Goal: Information Seeking & Learning: Learn about a topic

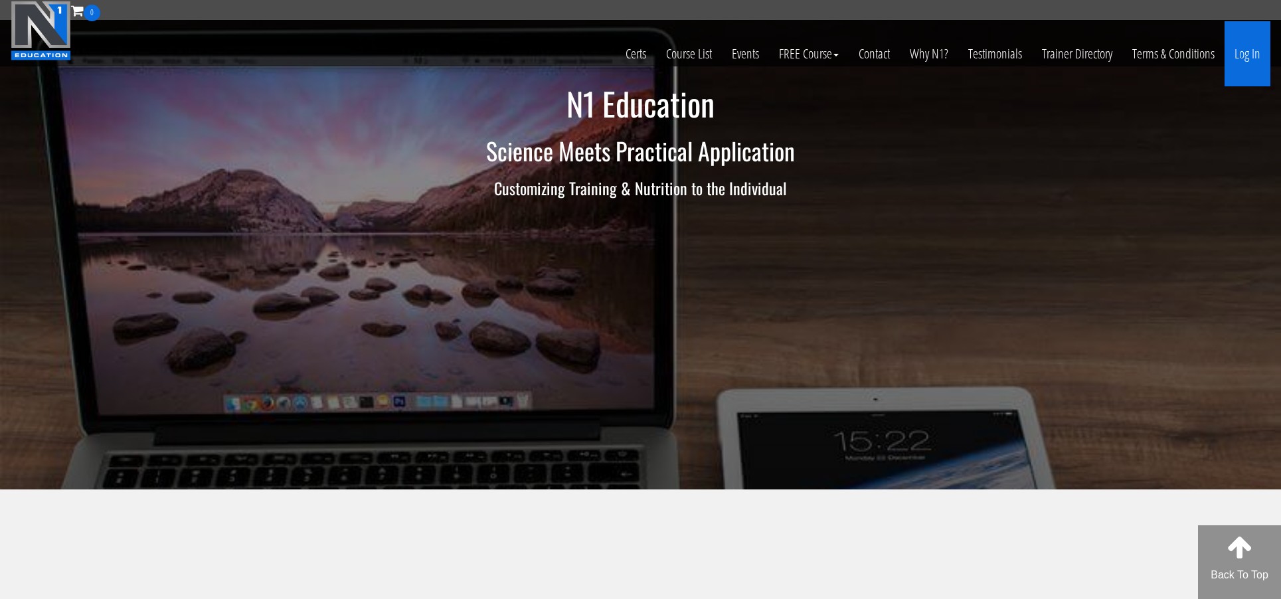
scroll to position [0, 1]
click at [1238, 50] on link "Log In" at bounding box center [1248, 53] width 46 height 65
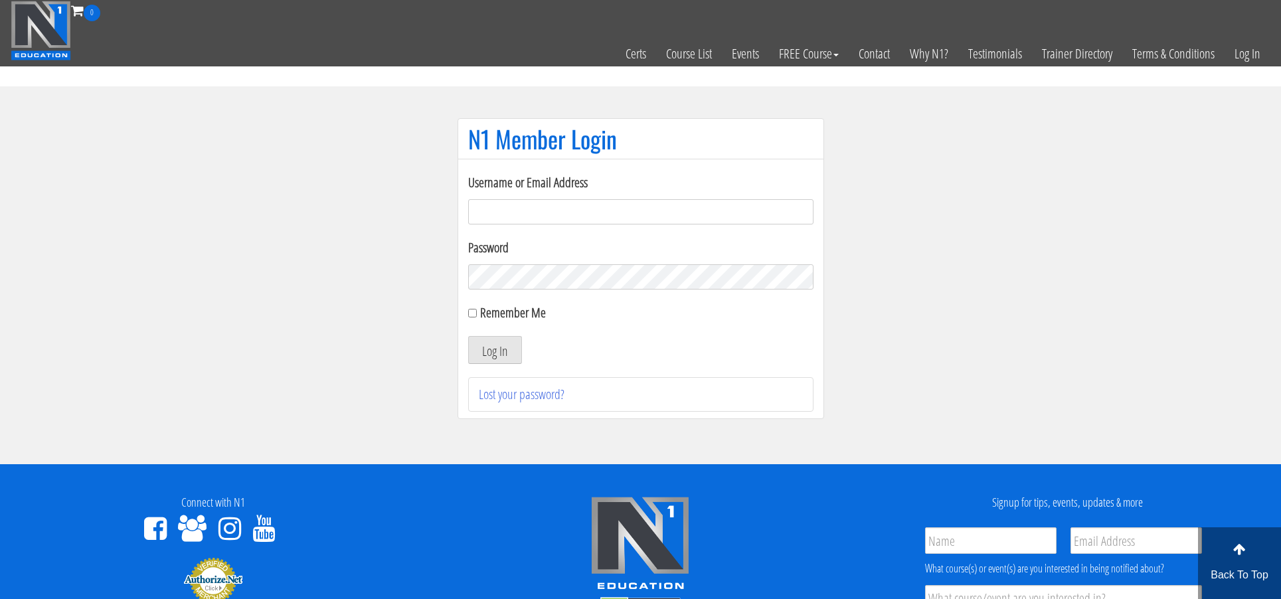
scroll to position [1, 0]
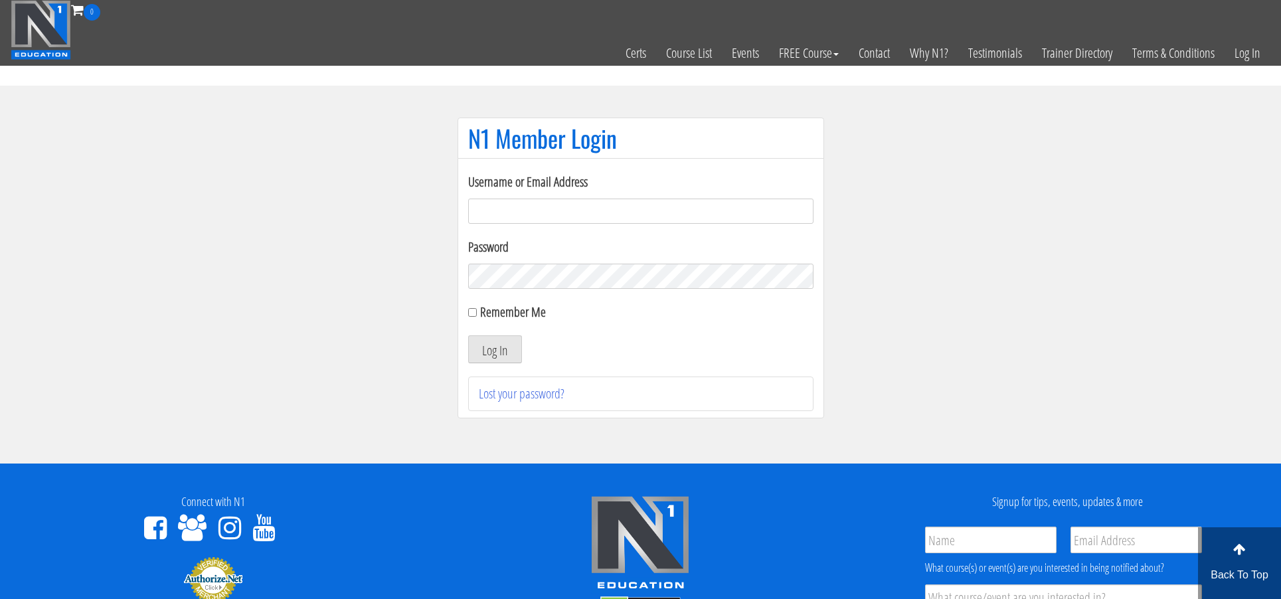
click at [540, 212] on input "Username or Email Address" at bounding box center [640, 211] width 345 height 25
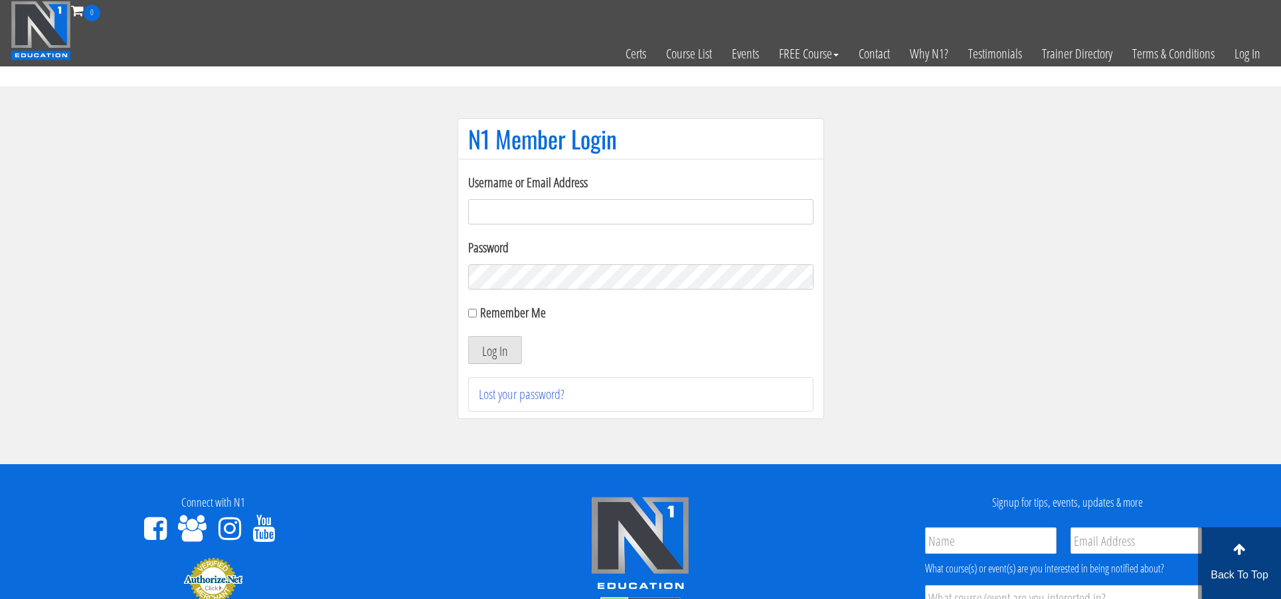
scroll to position [0, 0]
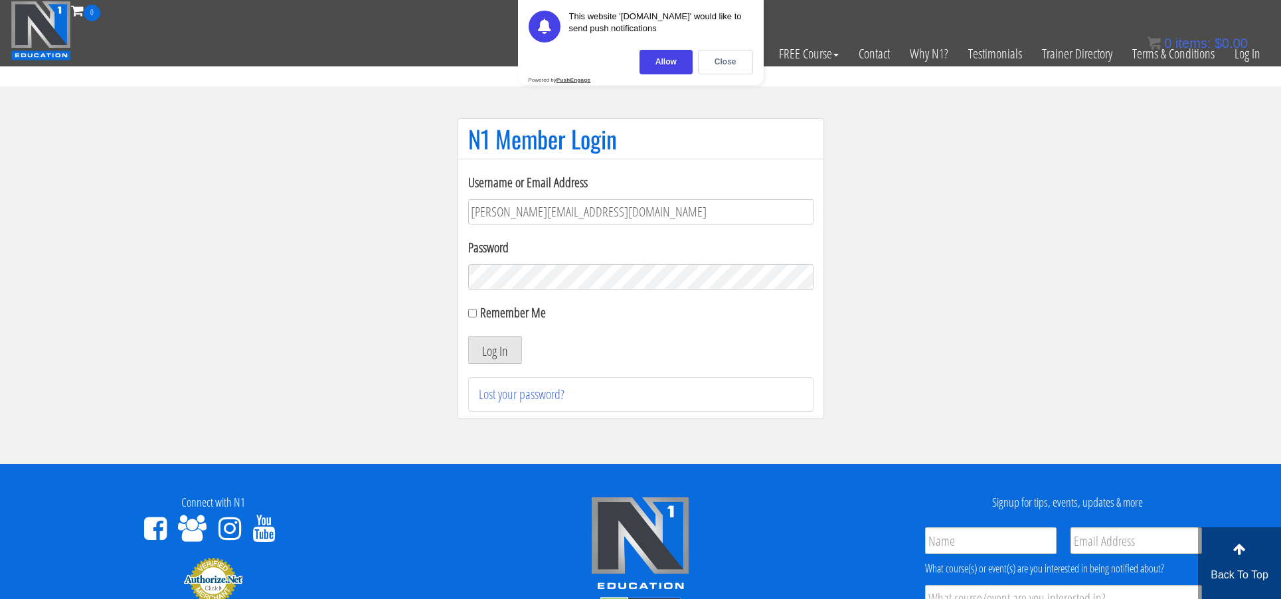
type input "k.bateman.320@gmail.com"
click at [730, 64] on div "Close" at bounding box center [725, 62] width 55 height 25
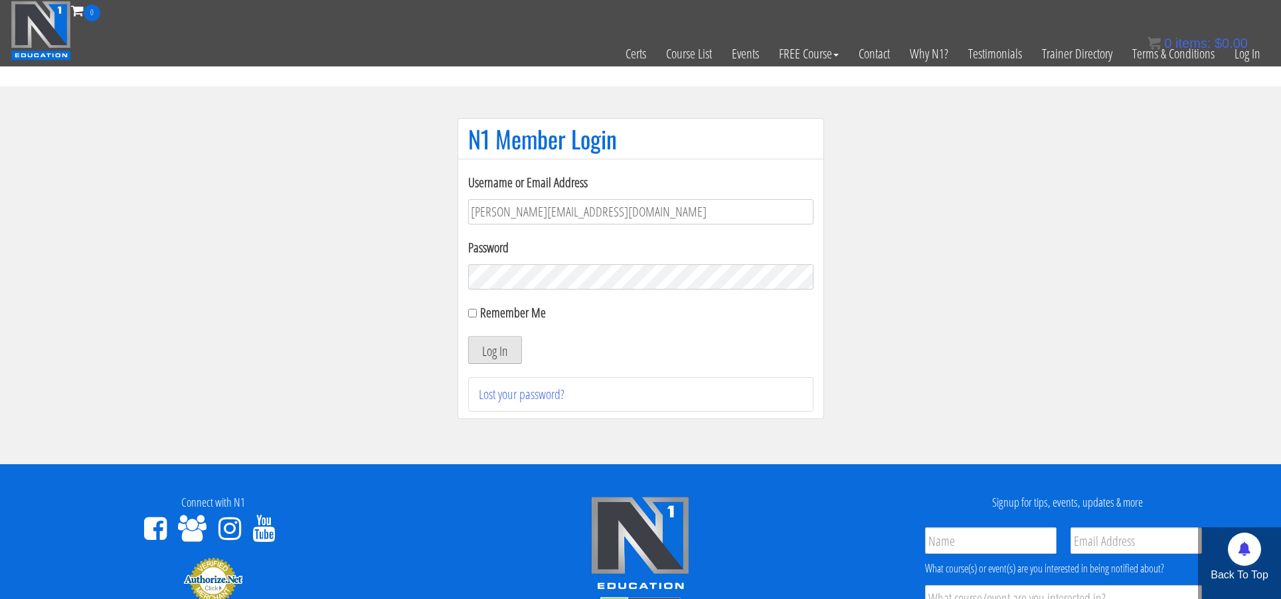
click at [500, 349] on button "Log In" at bounding box center [495, 350] width 54 height 28
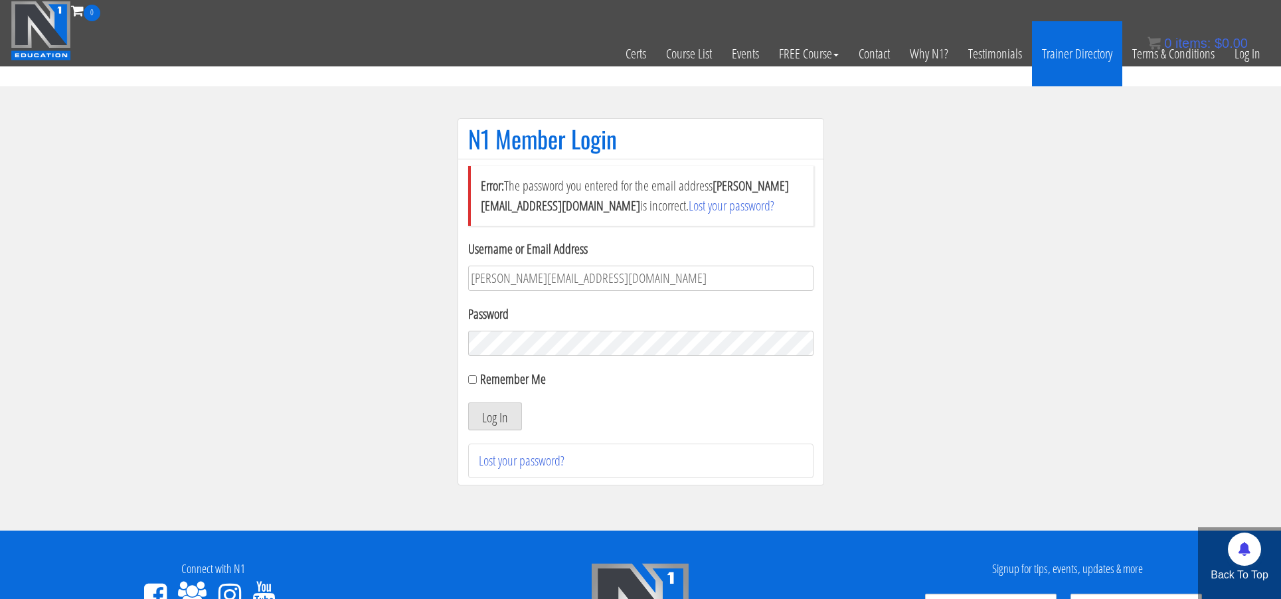
click at [494, 416] on button "Log In" at bounding box center [495, 416] width 54 height 28
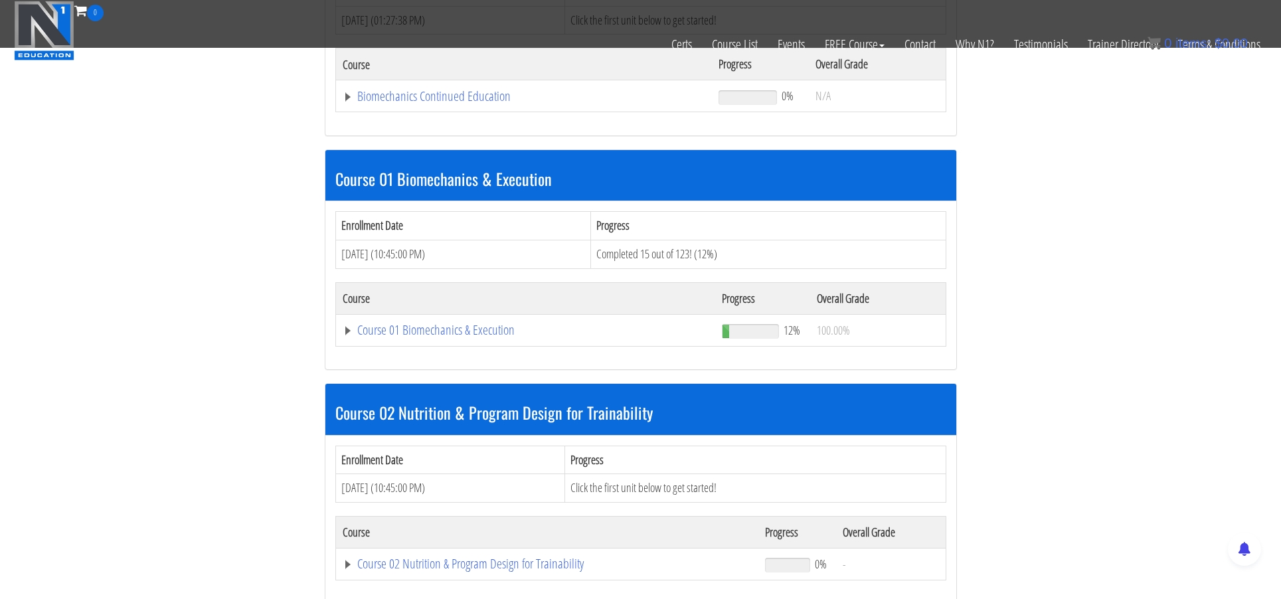
scroll to position [265, 0]
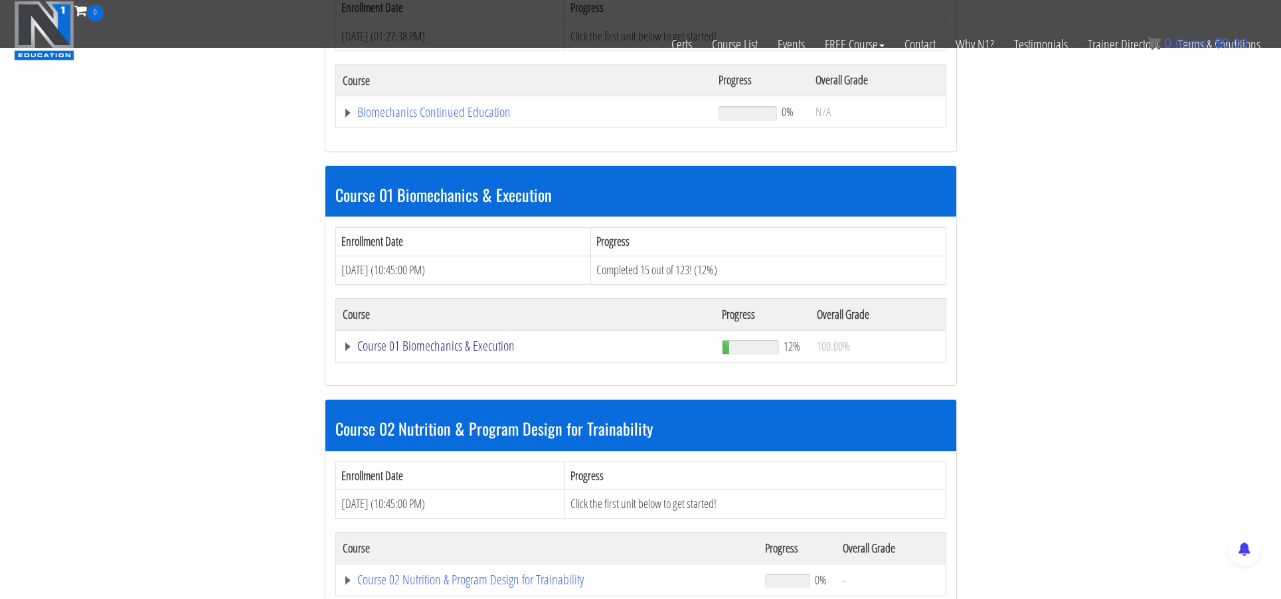
click at [447, 341] on link "Course 01 Biomechanics & Execution" at bounding box center [526, 345] width 367 height 13
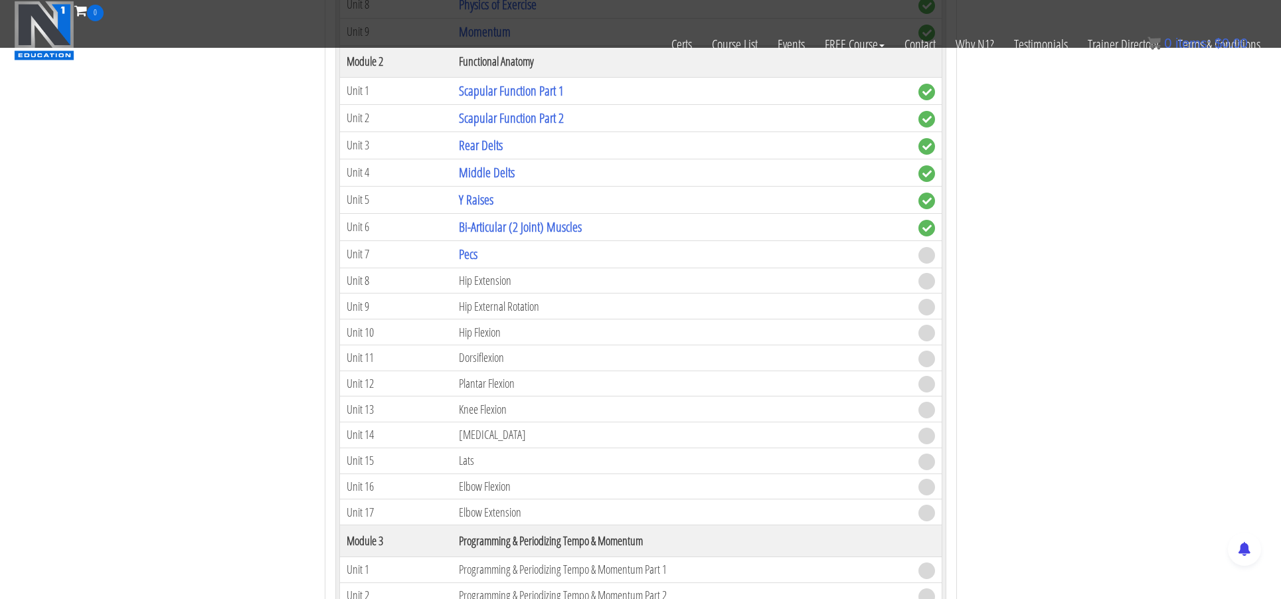
scroll to position [863, 1]
click at [475, 254] on link "Pecs" at bounding box center [468, 254] width 19 height 18
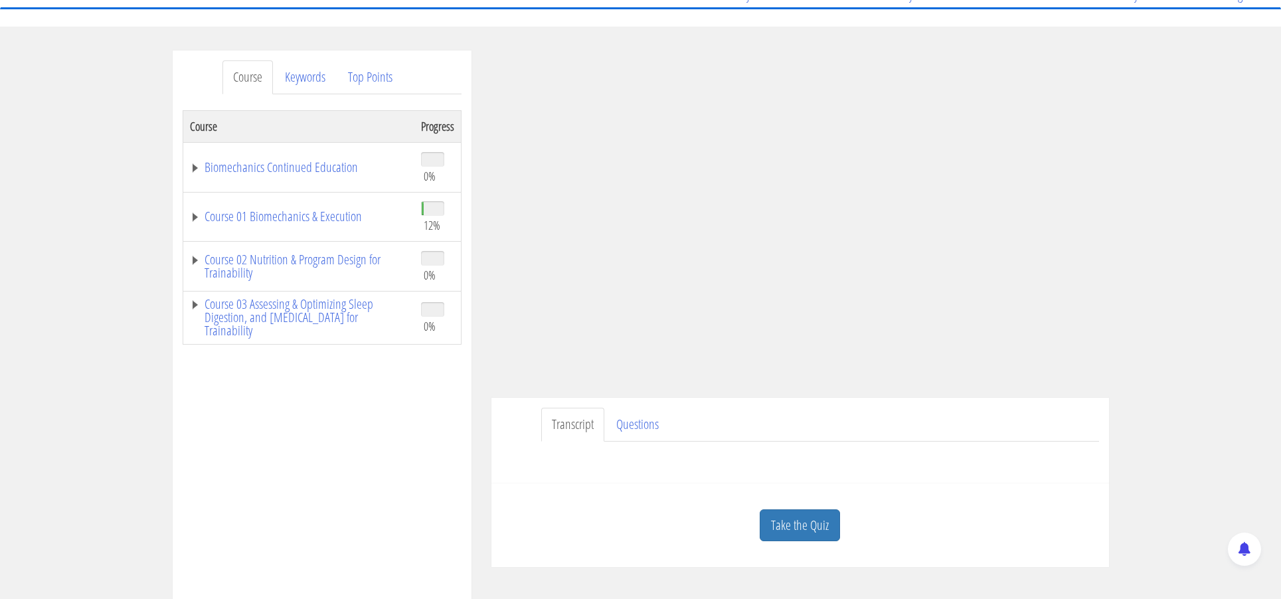
scroll to position [138, 0]
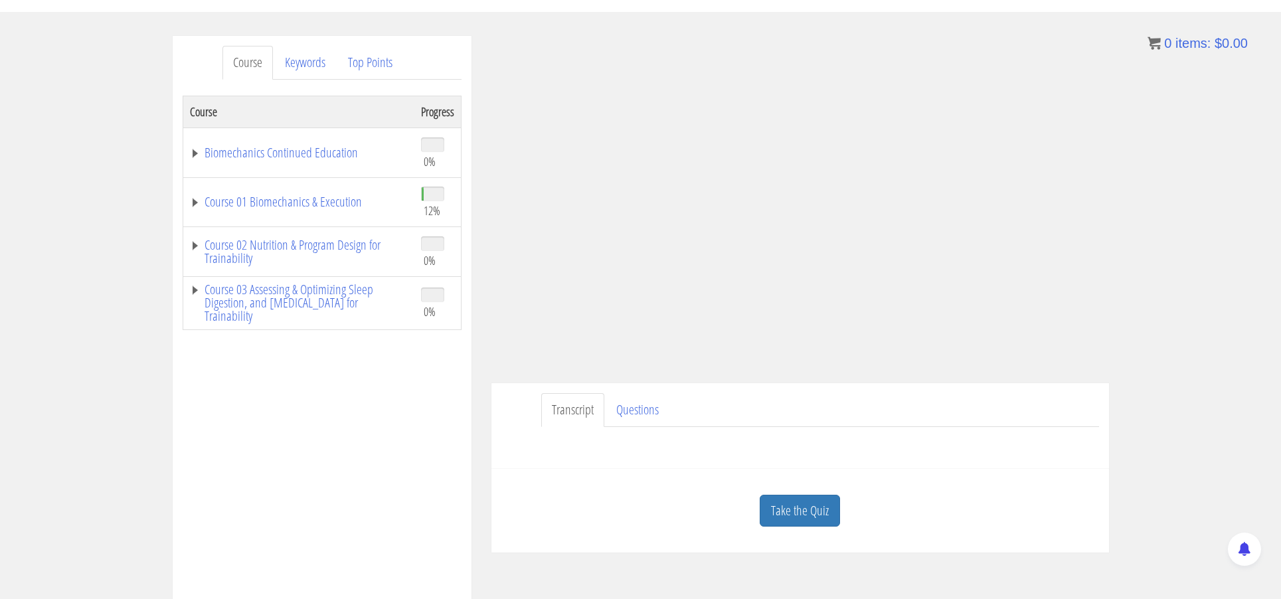
drag, startPoint x: 1120, startPoint y: 0, endPoint x: 1167, endPoint y: 299, distance: 302.5
click at [1201, 280] on div "Course Keywords Top Points Course Progress Biomechanics Continued Education 0% …" at bounding box center [640, 411] width 1281 height 750
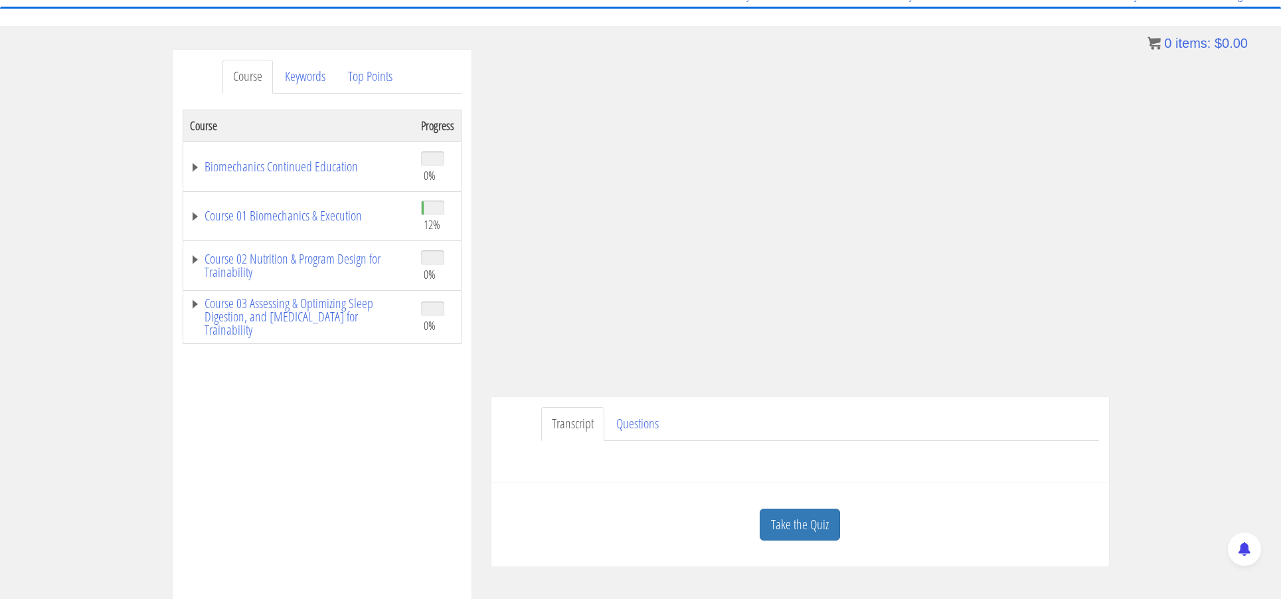
scroll to position [124, 0]
drag, startPoint x: 970, startPoint y: 33, endPoint x: 1211, endPoint y: 325, distance: 377.8
click at [1211, 325] on div "Course Keywords Top Points Course Progress Biomechanics Continued Education 0% …" at bounding box center [640, 425] width 1281 height 750
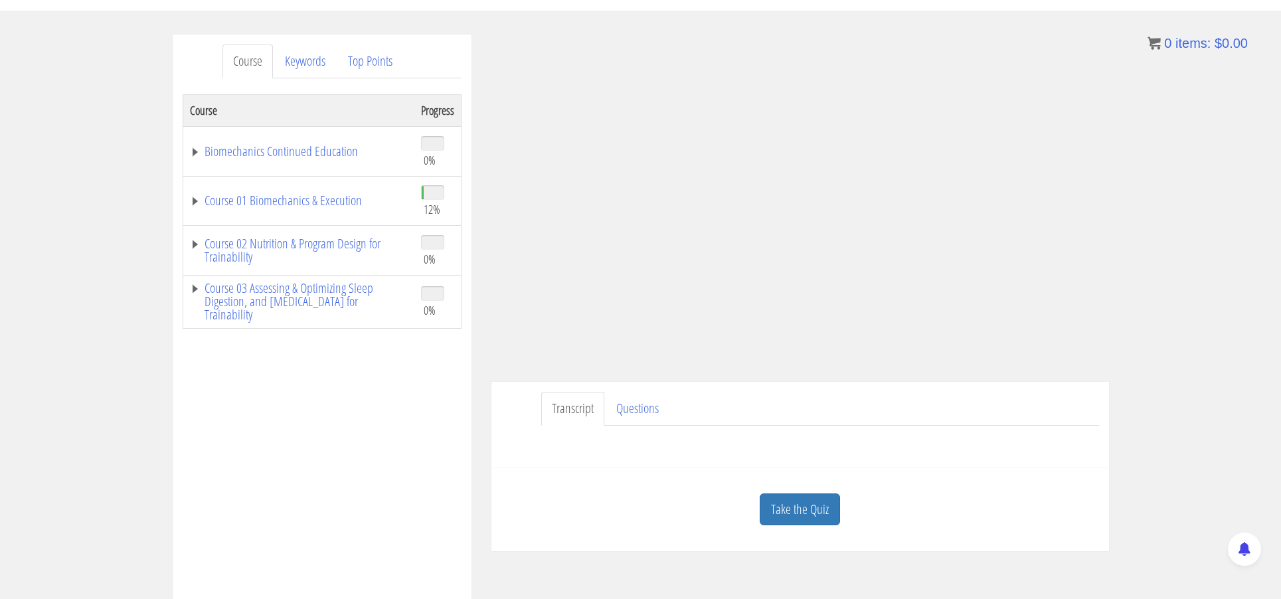
scroll to position [139, 0]
click at [663, 409] on link "Questions" at bounding box center [638, 409] width 64 height 34
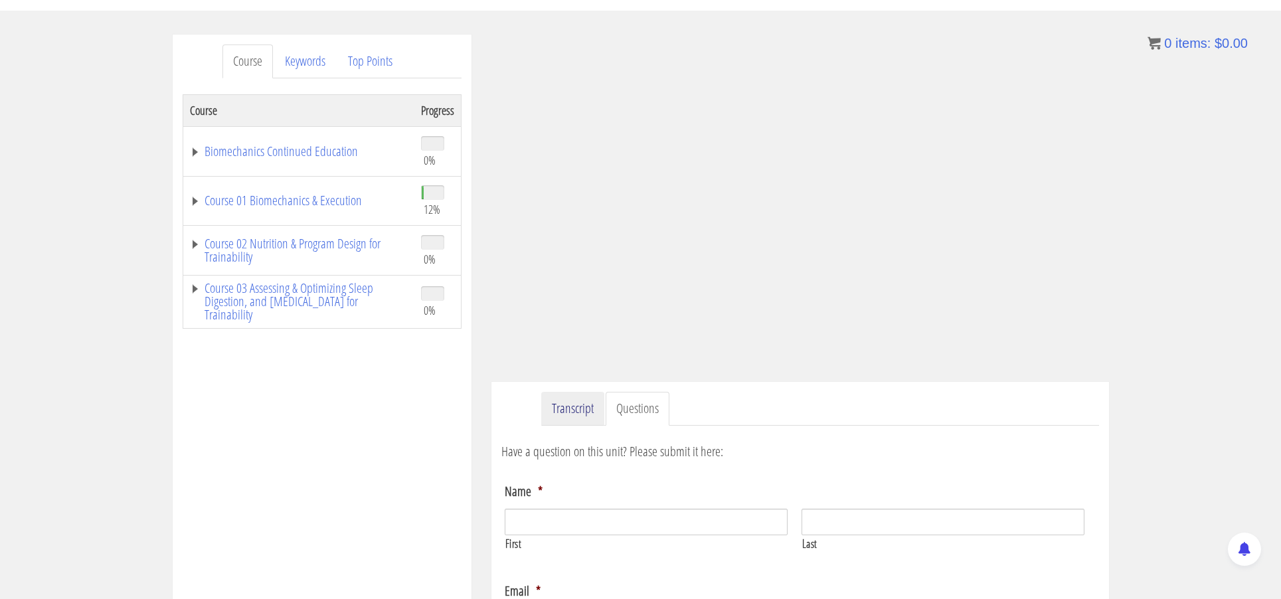
click at [590, 407] on link "Transcript" at bounding box center [572, 409] width 63 height 34
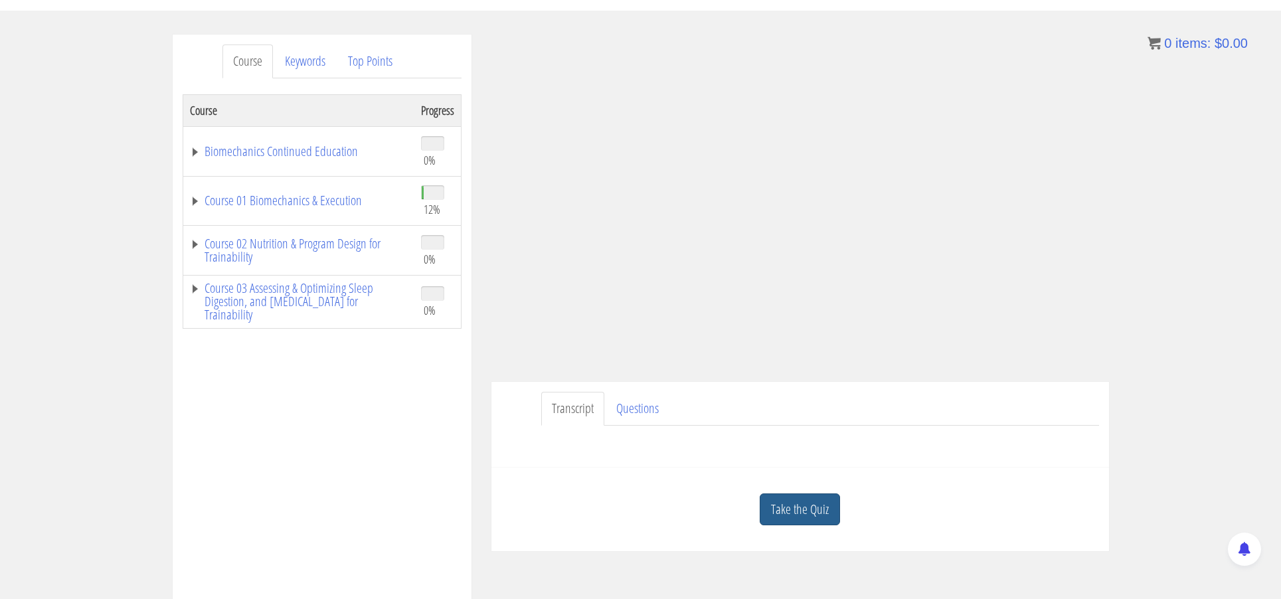
click at [790, 499] on link "Take the Quiz" at bounding box center [800, 509] width 80 height 33
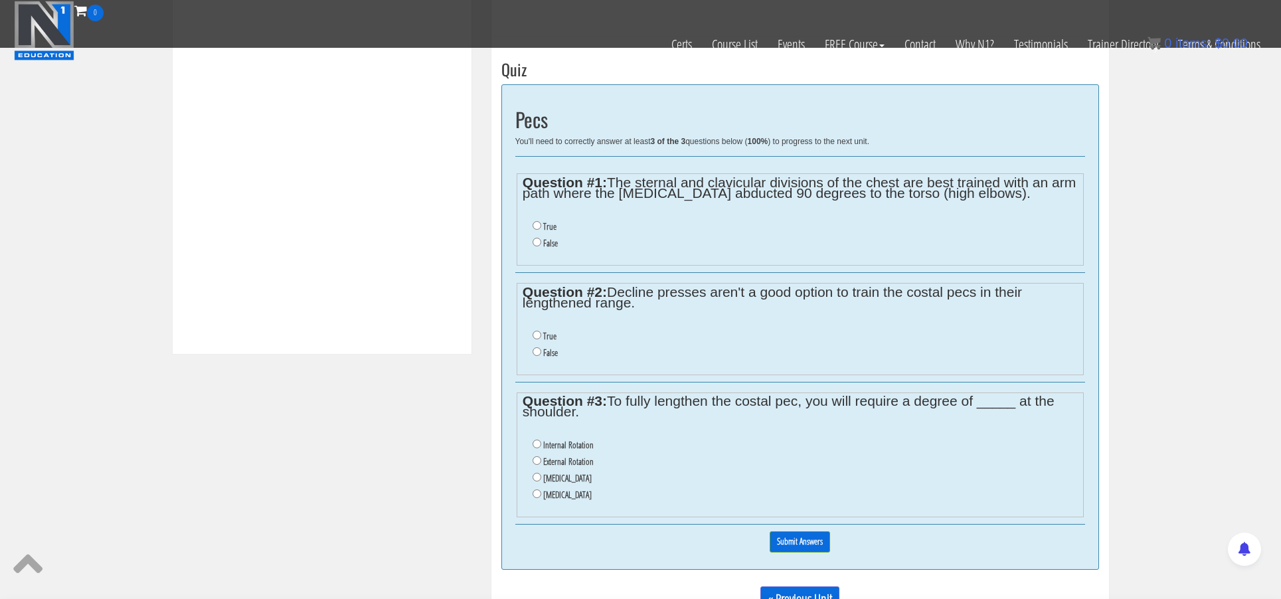
scroll to position [483, 0]
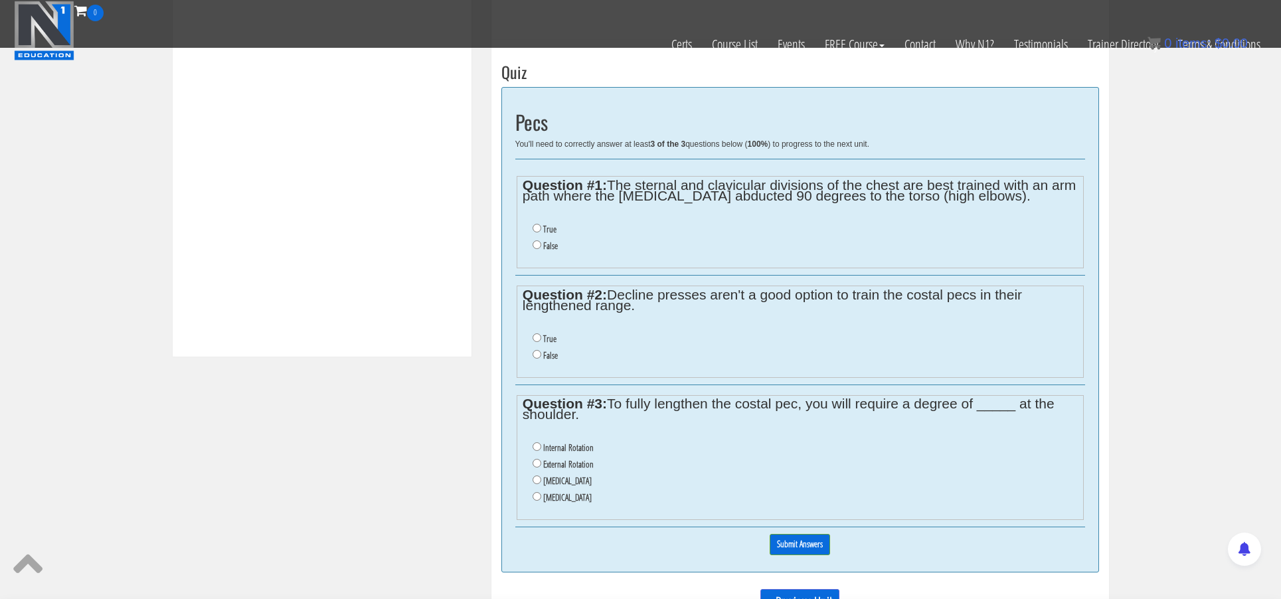
click at [584, 459] on label "External Rotation" at bounding box center [568, 464] width 50 height 11
click at [541, 459] on input "External Rotation" at bounding box center [537, 463] width 9 height 9
radio input "true"
click at [535, 350] on input "False" at bounding box center [537, 354] width 9 height 9
radio input "true"
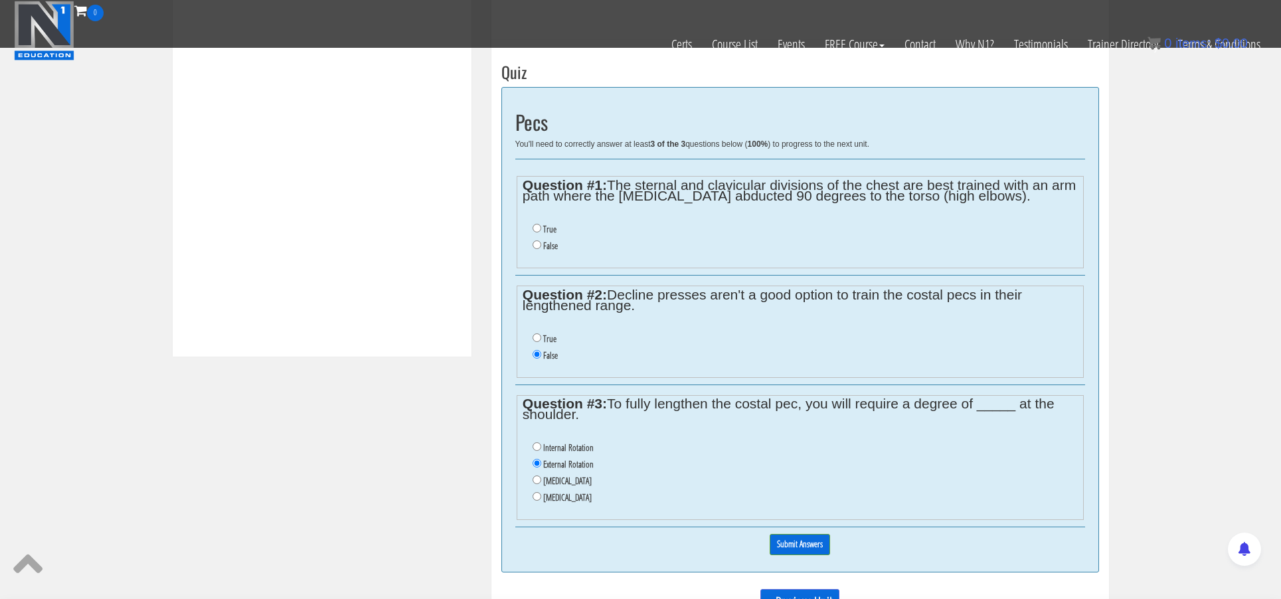
click at [538, 227] on input "True" at bounding box center [537, 228] width 9 height 9
radio input "true"
click at [789, 534] on input "Submit Answers" at bounding box center [800, 544] width 60 height 21
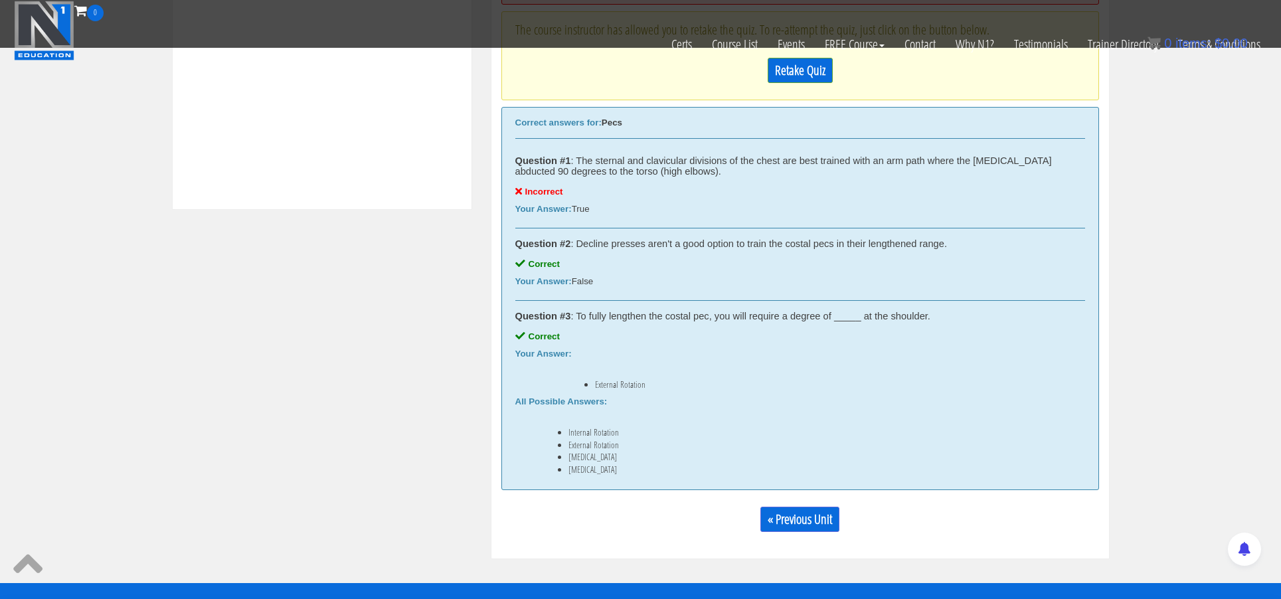
scroll to position [632, 0]
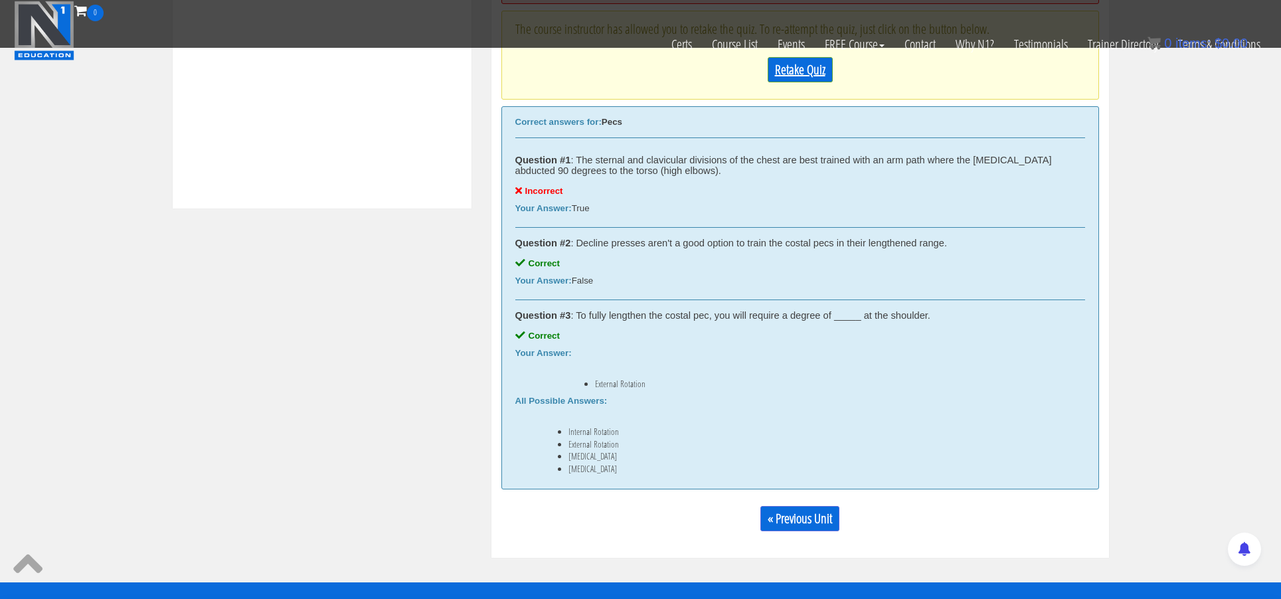
click at [782, 74] on link "Retake Quiz" at bounding box center [800, 69] width 65 height 25
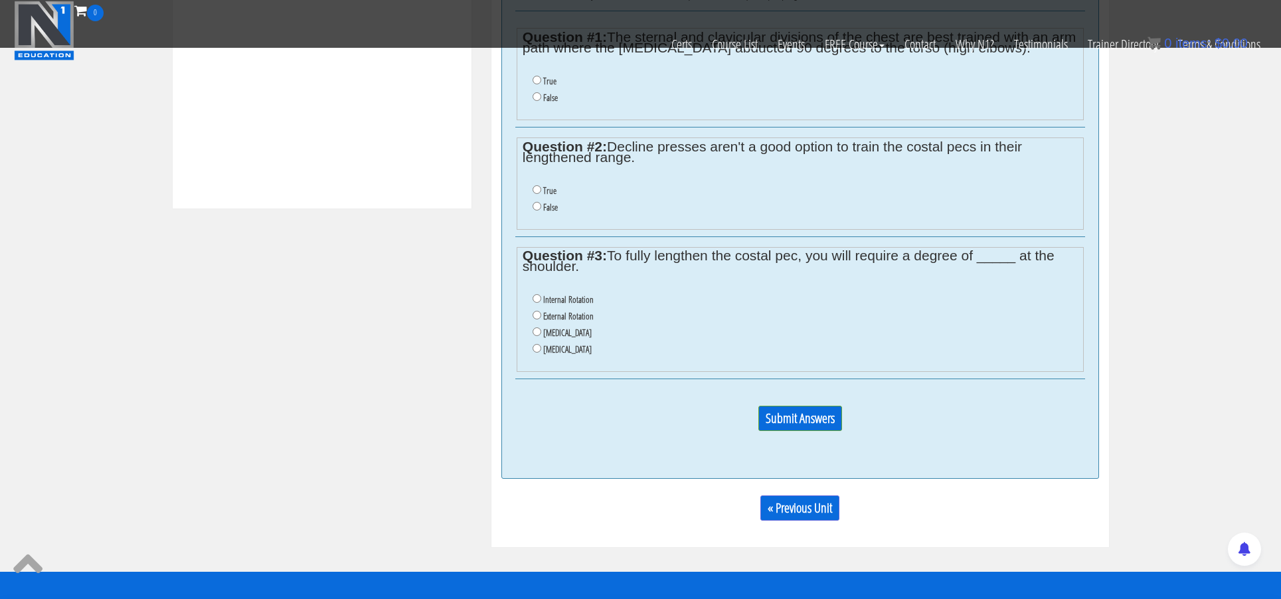
click at [536, 94] on input "False" at bounding box center [537, 96] width 9 height 9
radio input "true"
click at [537, 202] on input "False" at bounding box center [537, 206] width 9 height 9
radio input "true"
click at [535, 311] on input "External Rotation" at bounding box center [537, 315] width 9 height 9
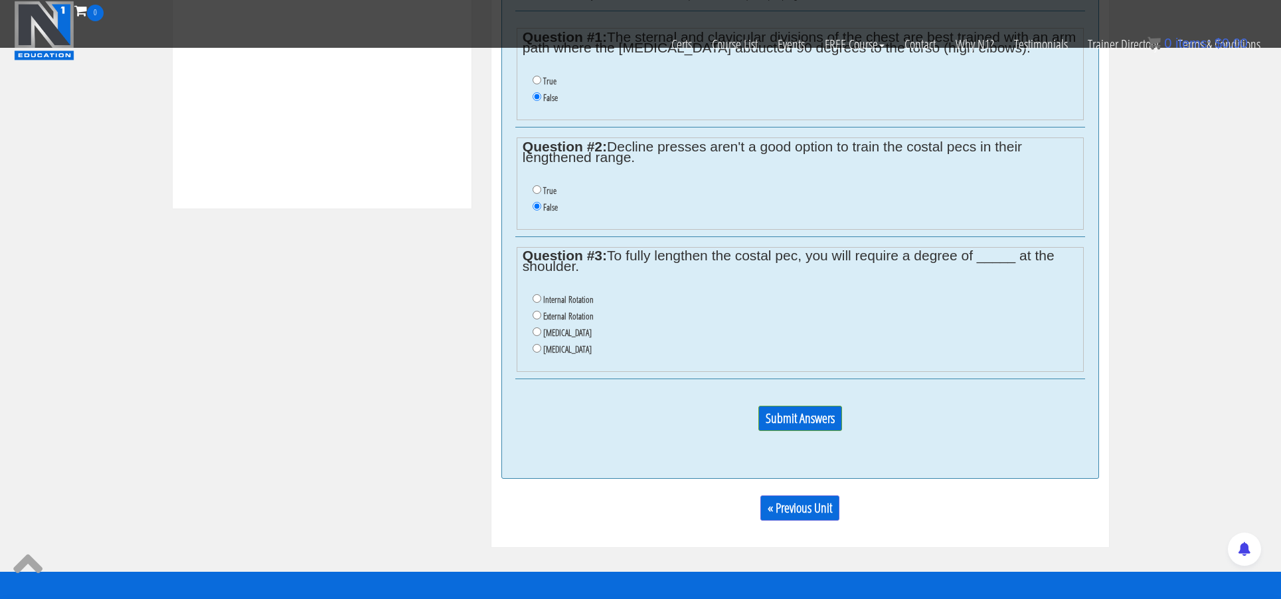
radio input "true"
click at [780, 406] on input "Submit Answers" at bounding box center [800, 418] width 84 height 25
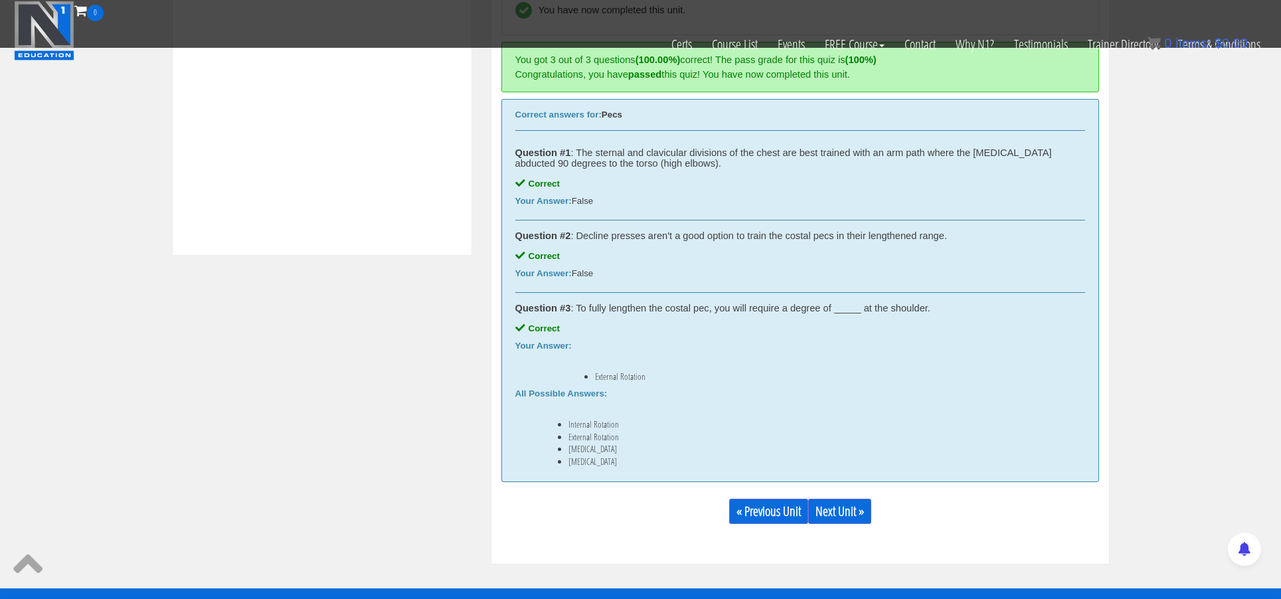
scroll to position [612, 0]
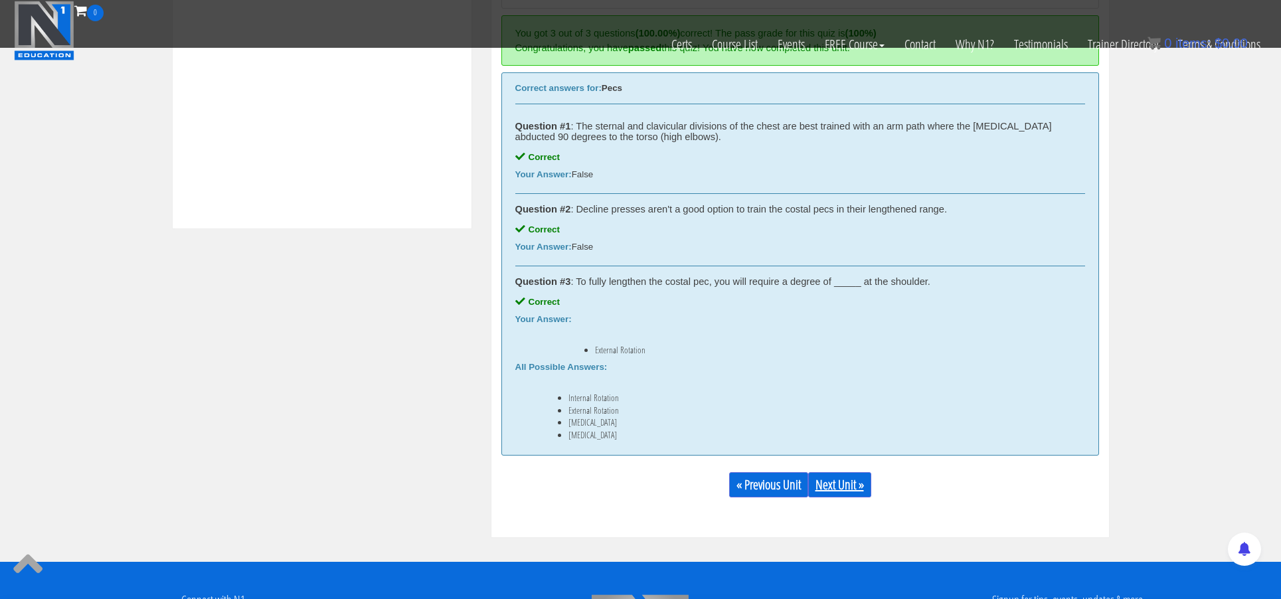
click at [871, 488] on link "Next Unit »" at bounding box center [839, 484] width 63 height 25
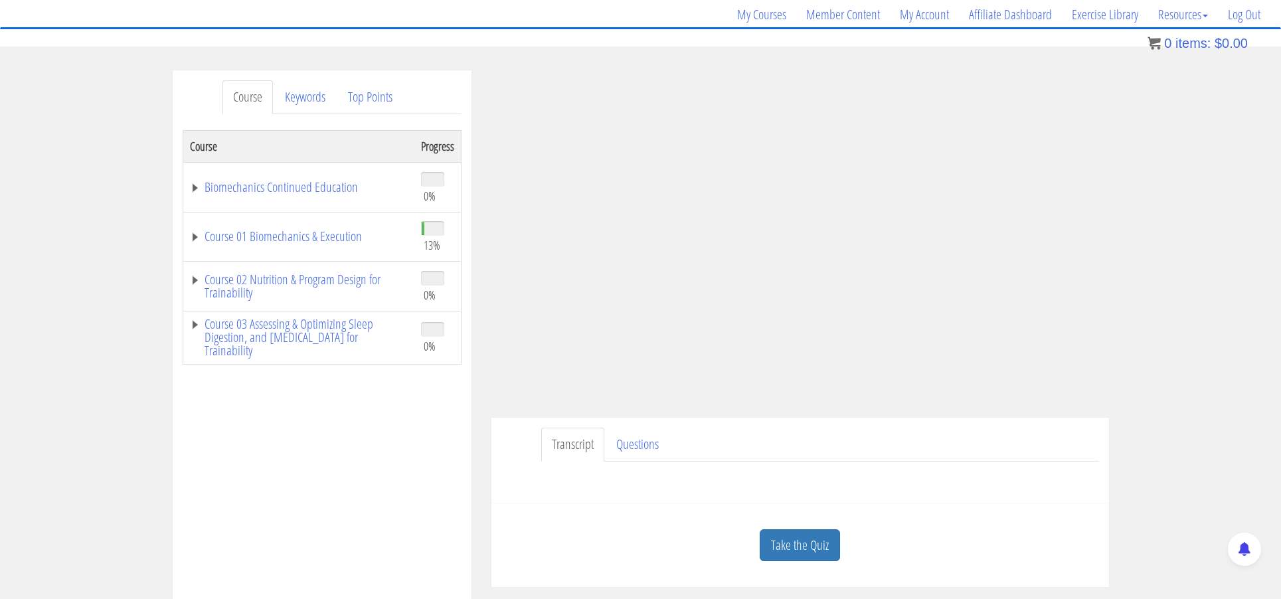
scroll to position [106, 0]
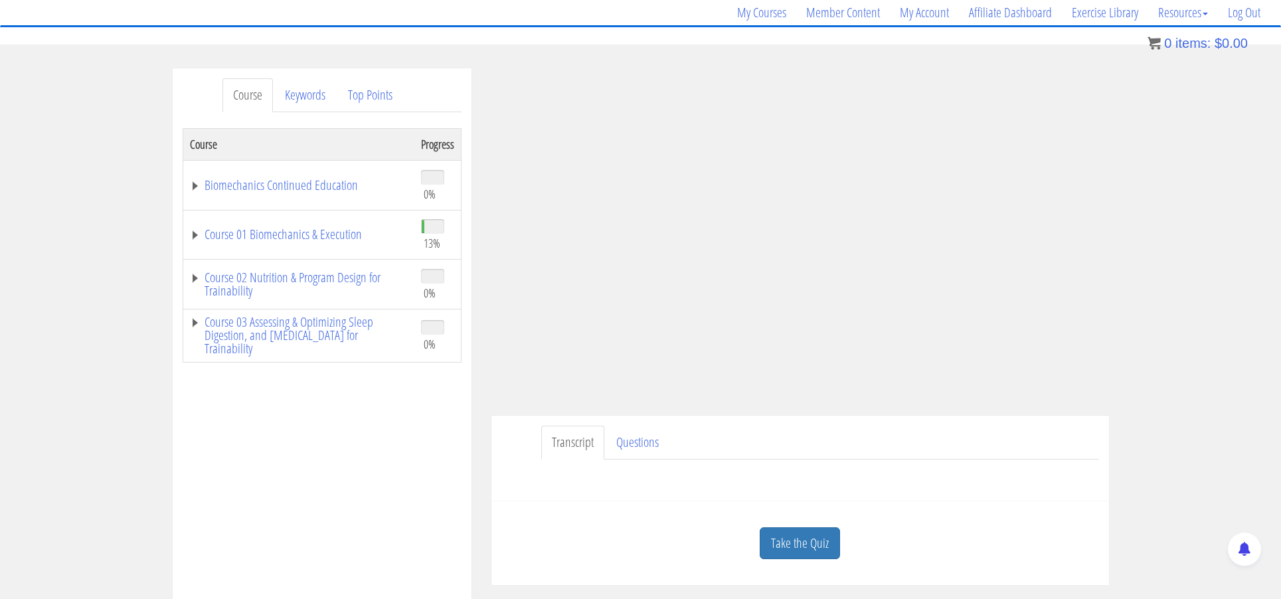
click at [970, 418] on div "Transcript Questions Have a question on this unit? Please submit it here: Name …" at bounding box center [800, 459] width 618 height 86
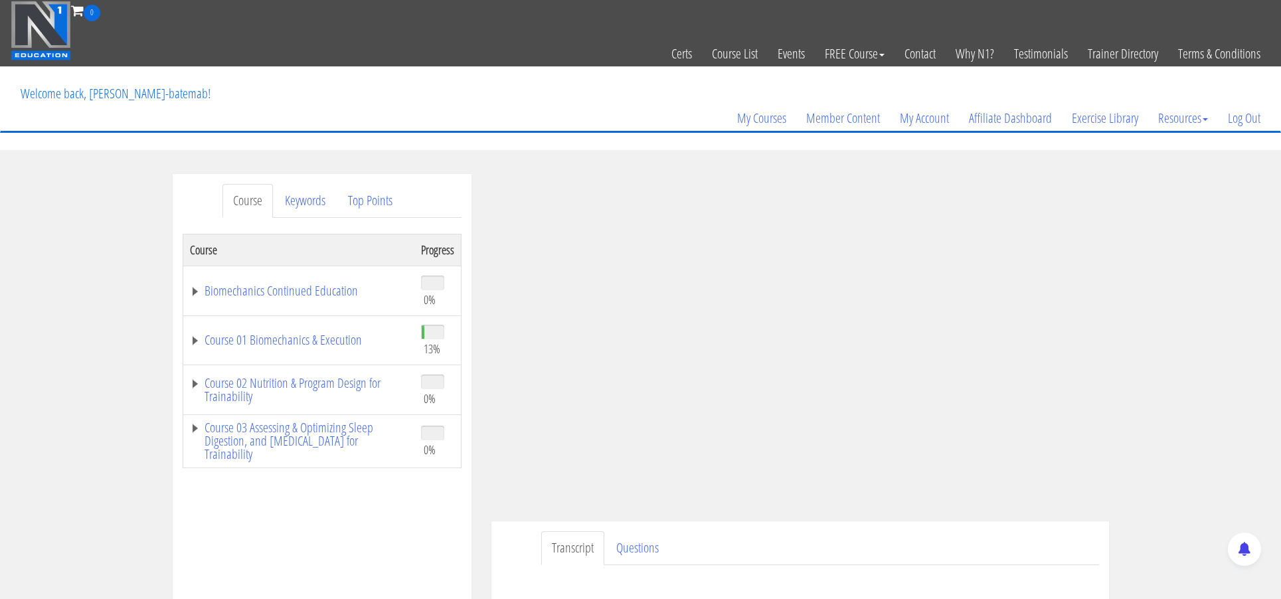
scroll to position [106, 0]
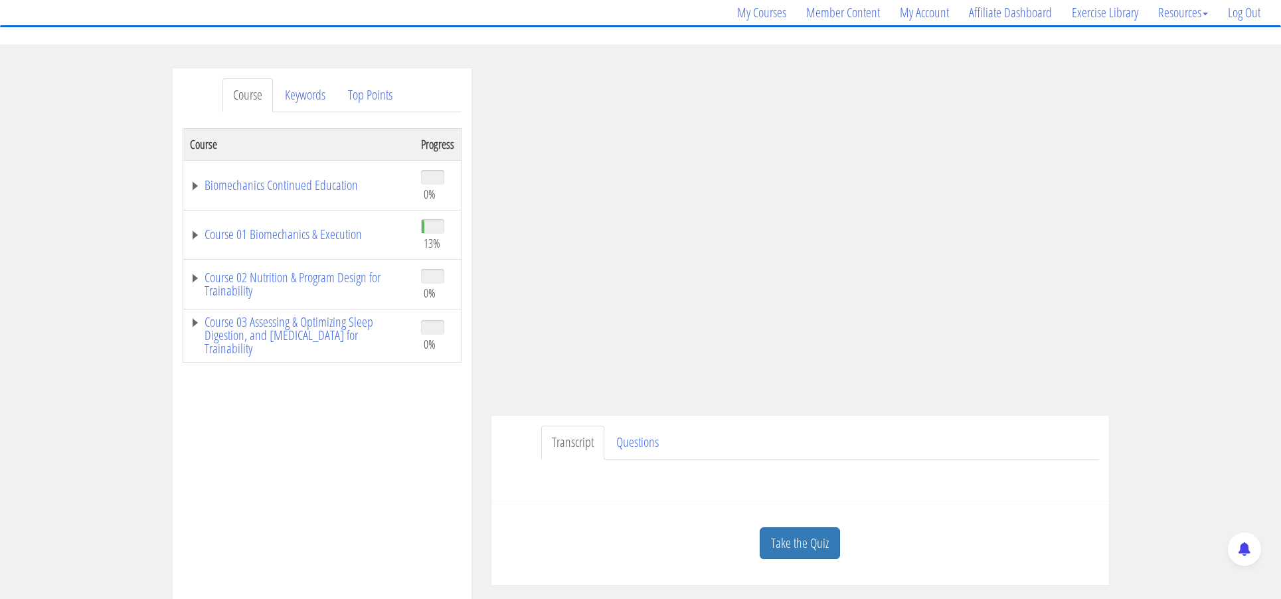
click at [1185, 360] on div "Course Keywords Top Points Course Progress Biomechanics Continued Education 0% …" at bounding box center [640, 443] width 1281 height 750
